Goal: Transaction & Acquisition: Book appointment/travel/reservation

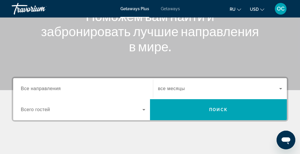
scroll to position [87, 0]
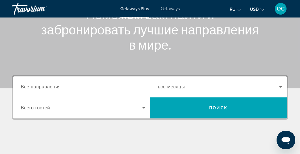
click at [34, 87] on span "Все направления" at bounding box center [41, 87] width 40 height 5
click at [34, 87] on input "Destination Все направления" at bounding box center [83, 87] width 124 height 7
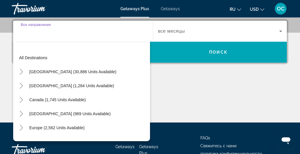
scroll to position [143, 0]
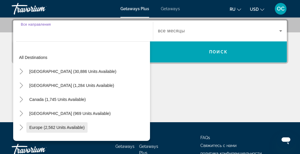
click at [39, 128] on span "Europe (2,562 units available)" at bounding box center [56, 127] width 55 height 5
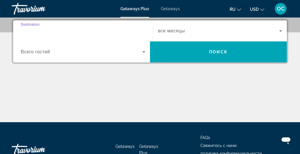
type input "**********"
click at [74, 31] on input "**********" at bounding box center [83, 31] width 124 height 7
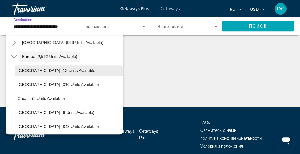
scroll to position [66, 0]
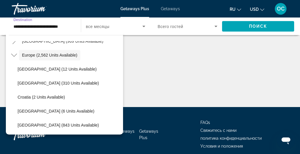
click at [71, 26] on input "**********" at bounding box center [43, 26] width 60 height 7
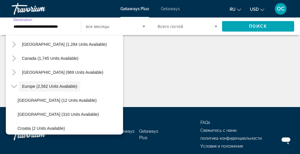
click at [73, 26] on input "**********" at bounding box center [43, 26] width 60 height 7
click at [75, 26] on div "**********" at bounding box center [43, 26] width 69 height 17
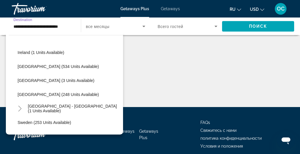
scroll to position [208, 0]
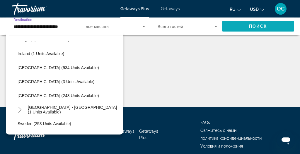
click at [238, 25] on span "Search widget" at bounding box center [258, 26] width 72 height 14
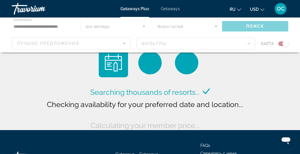
click at [285, 43] on div "Main content" at bounding box center [150, 35] width 300 height 35
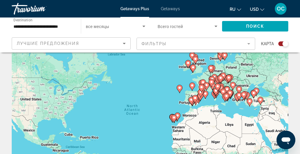
scroll to position [25, 0]
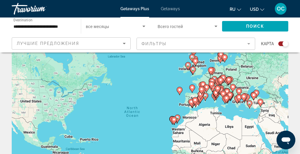
click at [187, 102] on div "To activate drag with keyboard, press Alt + Enter. Once in keyboard drag state,…" at bounding box center [150, 122] width 276 height 176
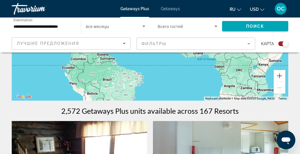
scroll to position [134, 0]
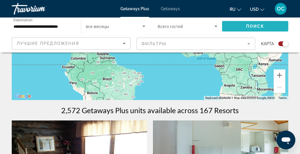
click at [257, 24] on span "Search widget" at bounding box center [255, 26] width 66 height 14
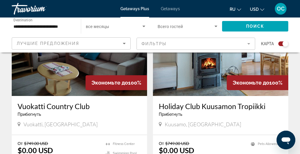
scroll to position [252, 0]
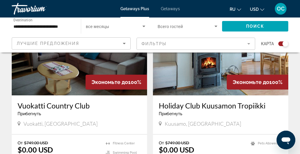
click at [248, 43] on mat-form-field "Фильтры" at bounding box center [195, 44] width 119 height 12
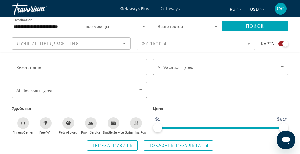
scroll to position [219, 0]
click at [82, 45] on div "Лучшие предложения" at bounding box center [70, 43] width 106 height 7
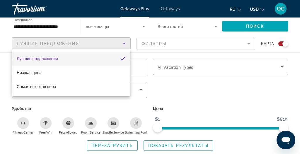
click at [128, 24] on div at bounding box center [150, 77] width 300 height 154
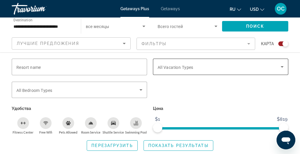
click at [176, 67] on span "All Vacation Types" at bounding box center [175, 67] width 36 height 5
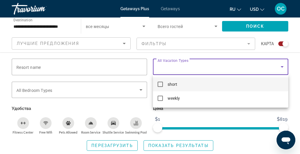
click at [149, 64] on div at bounding box center [150, 77] width 300 height 154
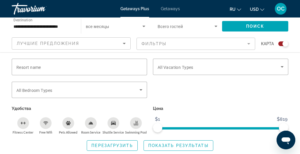
click at [282, 42] on div "Search widget" at bounding box center [283, 44] width 10 height 5
click at [282, 42] on div "Search widget" at bounding box center [281, 44] width 6 height 6
click at [6, 1] on mat-toolbar "Getaways Plus Getaways ru English Español Français Italiano Português русский U…" at bounding box center [150, 9] width 300 height 18
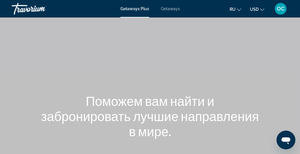
scroll to position [29, 0]
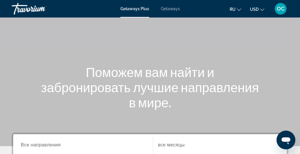
click at [170, 9] on span "Getaways" at bounding box center [170, 8] width 19 height 5
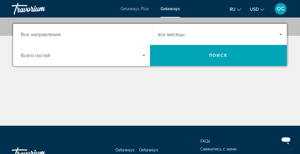
scroll to position [140, 0]
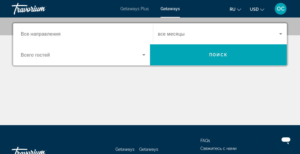
click at [53, 34] on span "Все направления" at bounding box center [41, 34] width 40 height 6
click at [53, 34] on input "Destination Все направления" at bounding box center [83, 34] width 124 height 7
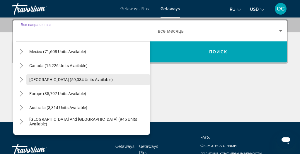
scroll to position [30, 0]
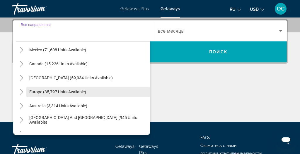
click at [56, 91] on span "Europe (35,797 units available)" at bounding box center [57, 92] width 57 height 5
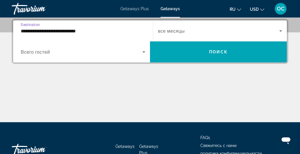
click at [132, 30] on input "**********" at bounding box center [83, 31] width 124 height 7
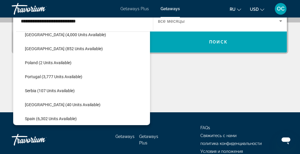
scroll to position [242, 0]
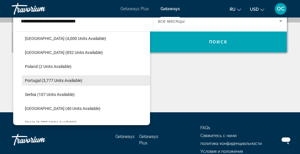
click at [64, 80] on span "Portugal (3,777 units available)" at bounding box center [53, 80] width 57 height 5
type input "**********"
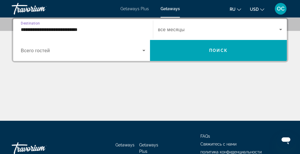
scroll to position [143, 0]
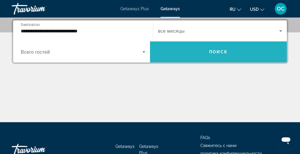
click at [206, 50] on span "Search widget" at bounding box center [218, 52] width 137 height 14
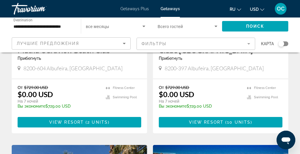
scroll to position [331, 0]
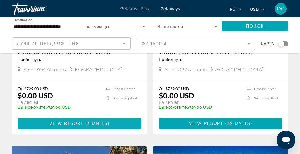
click at [78, 121] on span "View Resort" at bounding box center [66, 123] width 35 height 5
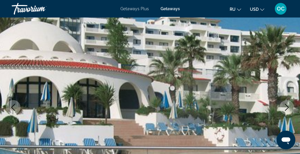
scroll to position [52, 0]
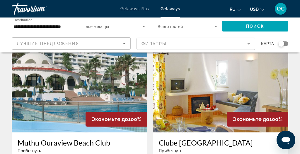
scroll to position [250, 0]
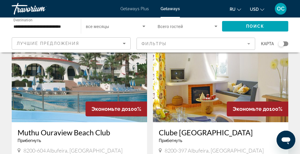
click at [60, 78] on img "Main content" at bounding box center [79, 76] width 135 height 94
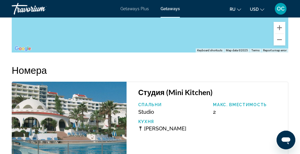
scroll to position [1260, 0]
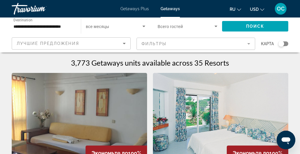
click at [214, 27] on icon "Search widget" at bounding box center [215, 26] width 7 height 7
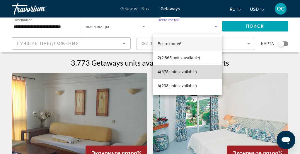
click at [159, 73] on span "4 (675 units available)" at bounding box center [176, 71] width 39 height 7
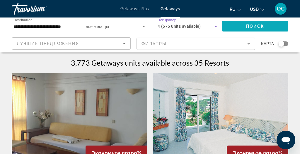
click at [251, 25] on span "Поиск" at bounding box center [255, 26] width 18 height 5
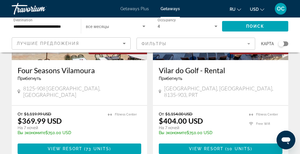
scroll to position [1144, 0]
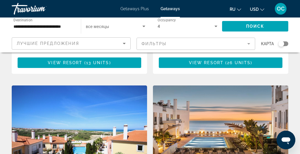
scroll to position [593, 0]
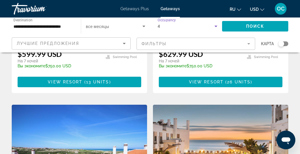
click at [215, 26] on icon "Search widget" at bounding box center [215, 26] width 3 height 1
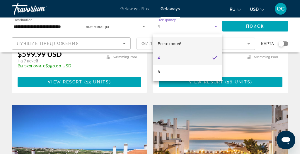
click at [178, 42] on span "Всего гостей" at bounding box center [169, 44] width 24 height 5
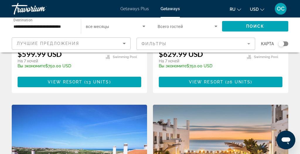
click at [177, 26] on span "Всего гостей" at bounding box center [169, 26] width 25 height 5
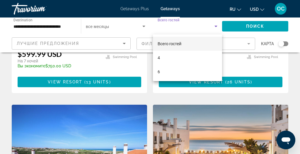
click at [259, 27] on div at bounding box center [150, 77] width 300 height 154
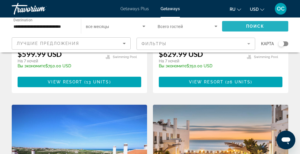
click at [253, 24] on span "Search widget" at bounding box center [255, 26] width 66 height 14
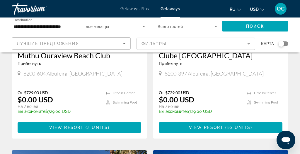
scroll to position [327, 0]
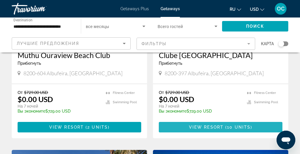
click at [234, 125] on span "10 units" at bounding box center [238, 127] width 23 height 5
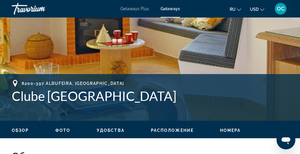
scroll to position [176, 0]
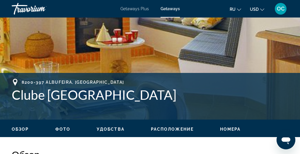
click at [60, 130] on span "Фото" at bounding box center [62, 129] width 15 height 5
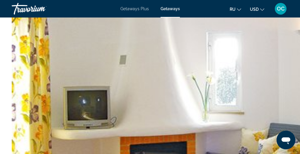
scroll to position [1669, 0]
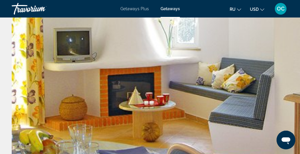
scroll to position [225, 0]
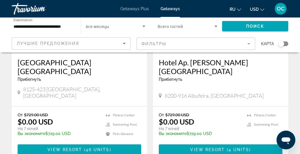
scroll to position [520, 0]
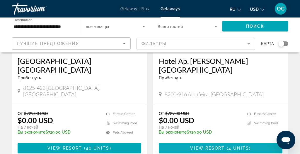
click at [206, 146] on span "View Resort" at bounding box center [207, 148] width 35 height 5
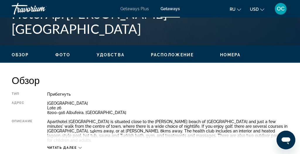
scroll to position [252, 0]
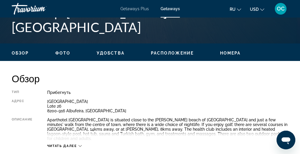
click at [61, 54] on span "Фото" at bounding box center [62, 53] width 15 height 5
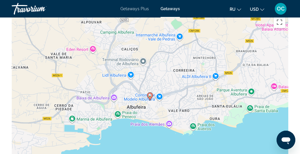
scroll to position [1012, 0]
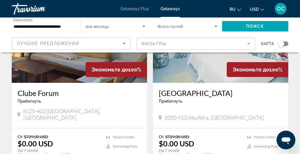
scroll to position [116, 0]
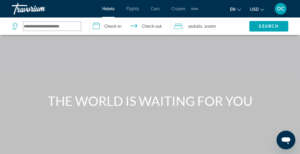
click at [33, 25] on input "Search widget" at bounding box center [52, 26] width 58 height 9
click at [28, 27] on input "Search widget" at bounding box center [52, 26] width 58 height 9
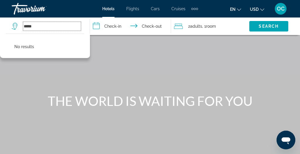
click at [43, 27] on input "*****" at bounding box center [52, 26] width 58 height 9
type input "*"
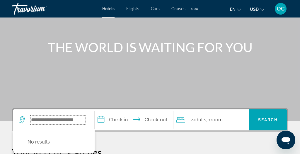
scroll to position [55, 0]
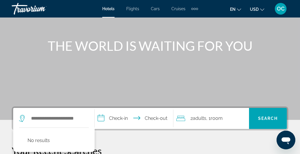
click at [57, 95] on div "Main content" at bounding box center [150, 33] width 300 height 176
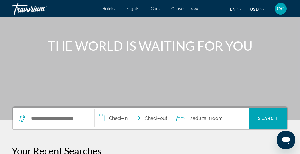
click at [109, 11] on span "Hotels" at bounding box center [108, 8] width 12 height 5
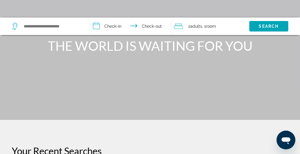
scroll to position [0, 0]
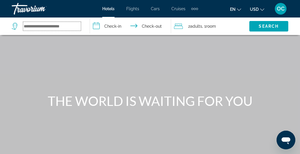
click at [29, 28] on input "Search widget" at bounding box center [52, 26] width 58 height 9
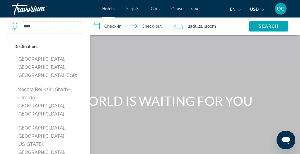
click at [41, 27] on input "****" at bounding box center [52, 26] width 58 height 9
type input "*"
click at [98, 62] on div "Main content" at bounding box center [150, 88] width 300 height 176
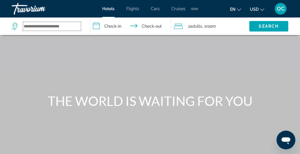
click at [28, 25] on input "Search widget" at bounding box center [52, 26] width 58 height 9
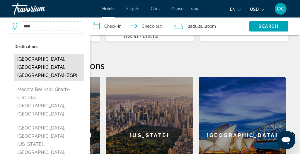
scroll to position [224, 0]
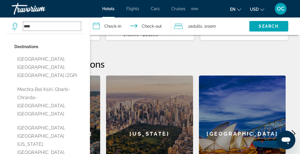
type input "****"
click at [130, 58] on h2 "Featured Destinations" at bounding box center [150, 64] width 276 height 12
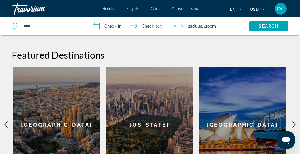
scroll to position [231, 0]
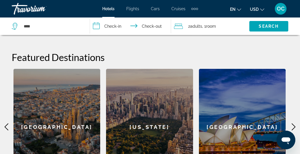
click at [290, 124] on icon "Main content" at bounding box center [293, 127] width 7 height 7
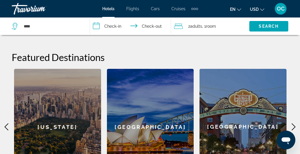
click at [290, 124] on icon "Main content" at bounding box center [293, 127] width 7 height 7
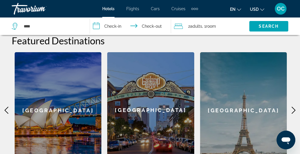
scroll to position [248, 0]
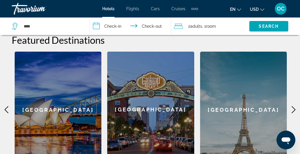
click at [292, 106] on icon "Main content" at bounding box center [293, 109] width 7 height 7
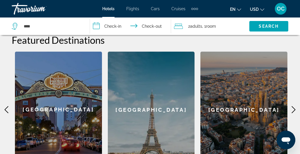
click at [292, 106] on icon "Main content" at bounding box center [293, 109] width 7 height 7
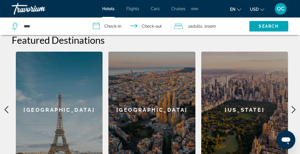
click at [235, 102] on div "New York" at bounding box center [244, 110] width 87 height 117
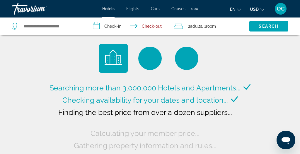
click at [111, 26] on input "**********" at bounding box center [131, 27] width 83 height 19
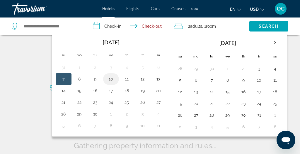
click at [109, 79] on button "10" at bounding box center [110, 79] width 9 height 8
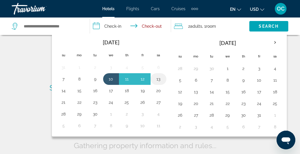
click at [158, 81] on button "13" at bounding box center [158, 79] width 9 height 8
type input "**********"
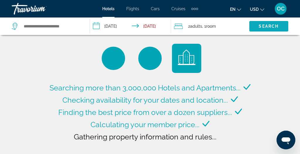
click at [267, 27] on span "Search" at bounding box center [268, 26] width 20 height 5
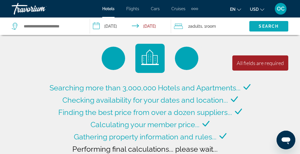
type input "**********"
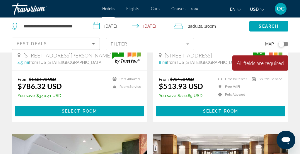
scroll to position [815, 0]
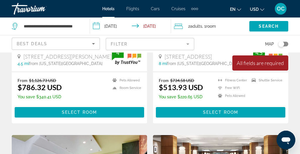
click at [189, 44] on mat-form-field "Filter" at bounding box center [150, 44] width 88 height 12
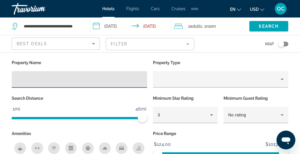
scroll to position [584, 0]
